Goal: Task Accomplishment & Management: Manage account settings

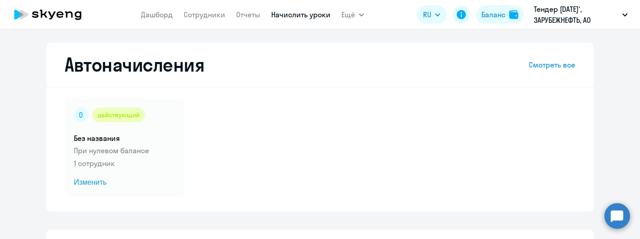
select select "10"
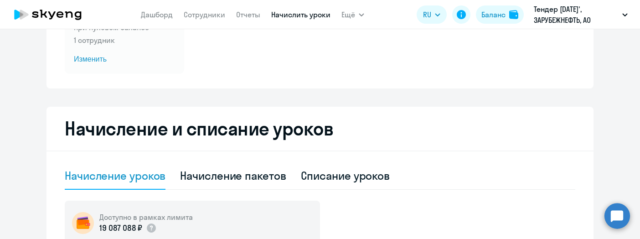
scroll to position [106, 0]
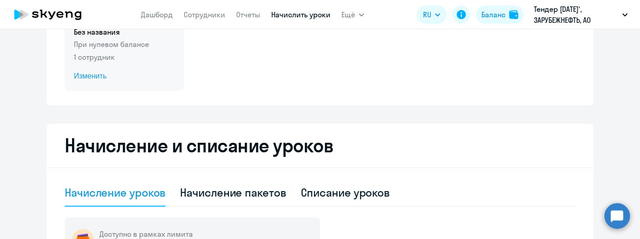
click at [99, 71] on span "Изменить" at bounding box center [124, 76] width 101 height 11
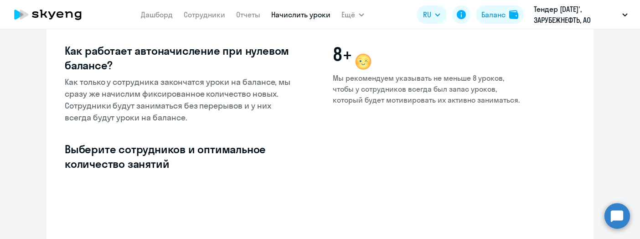
select select "10"
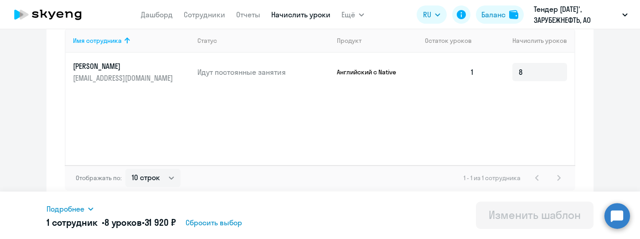
scroll to position [293, 0]
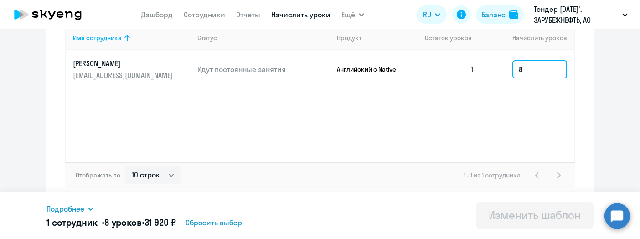
click at [540, 66] on input "8" at bounding box center [539, 69] width 55 height 18
click at [87, 210] on div "Подробнее" at bounding box center [178, 208] width 265 height 11
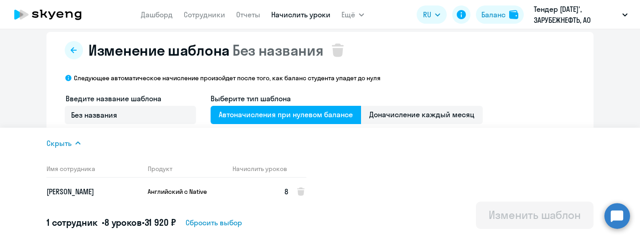
scroll to position [0, 0]
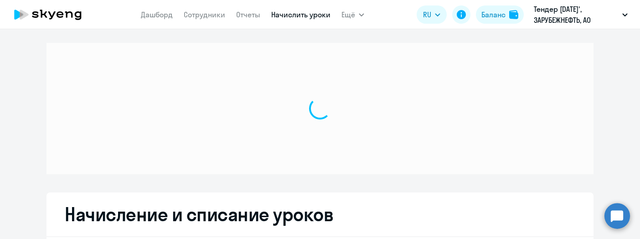
select select "10"
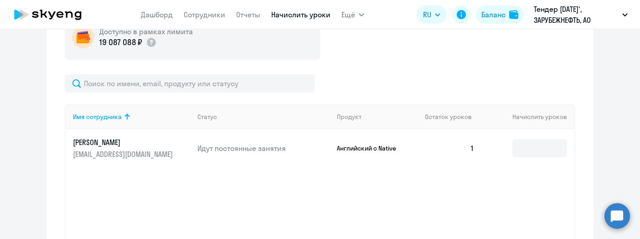
scroll to position [348, 0]
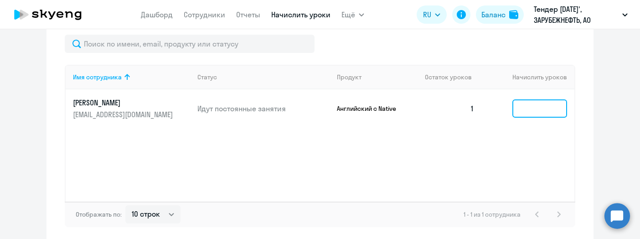
click at [539, 110] on input at bounding box center [539, 108] width 55 height 18
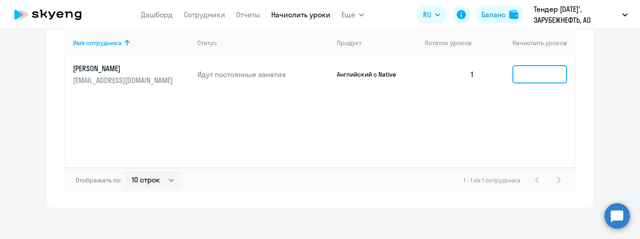
scroll to position [387, 0]
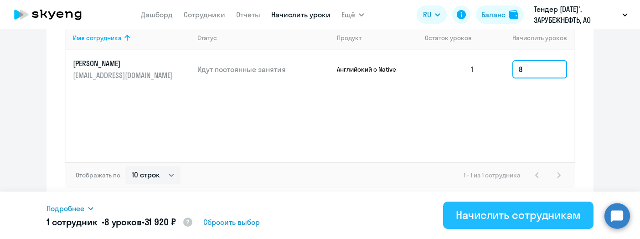
type input "8"
click at [501, 216] on div "Начислить сотрудникам" at bounding box center [518, 214] width 125 height 15
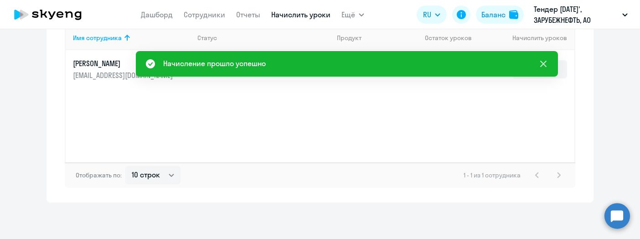
click at [543, 65] on icon at bounding box center [543, 63] width 11 height 11
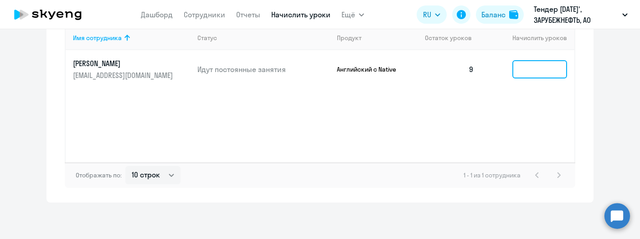
click at [521, 67] on input at bounding box center [539, 69] width 55 height 18
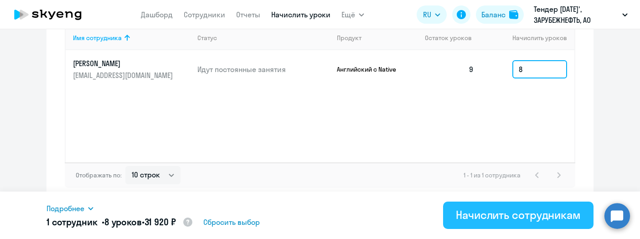
type input "8"
click at [489, 212] on div "Начислить сотрудникам" at bounding box center [518, 214] width 125 height 15
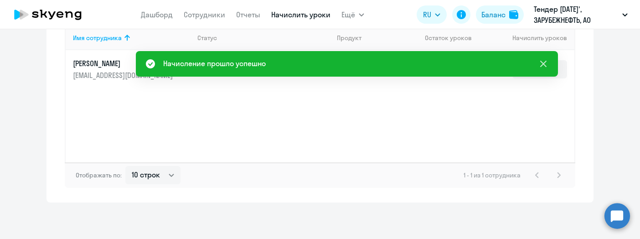
click at [542, 66] on icon at bounding box center [543, 63] width 11 height 11
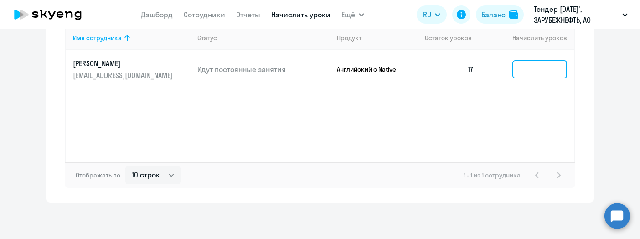
click at [540, 68] on input at bounding box center [539, 69] width 55 height 18
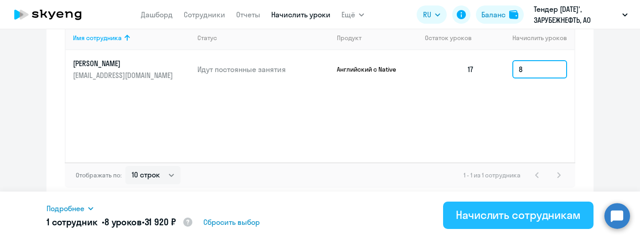
type input "8"
click at [497, 210] on div "Начислить сотрудникам" at bounding box center [518, 214] width 125 height 15
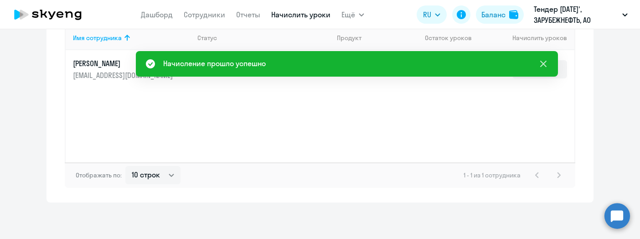
click at [543, 62] on icon at bounding box center [543, 63] width 11 height 11
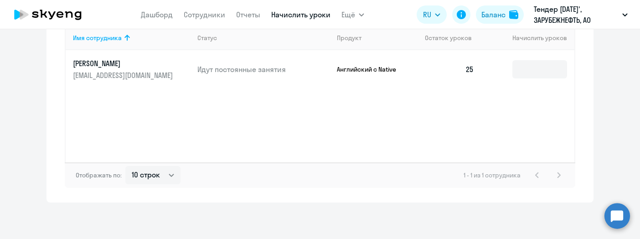
click at [453, 115] on div "Имя сотрудника Статус Продукт Остаток уроков Начислить уроков [PERSON_NAME] [PE…" at bounding box center [320, 94] width 510 height 137
